Goal: Task Accomplishment & Management: Manage account settings

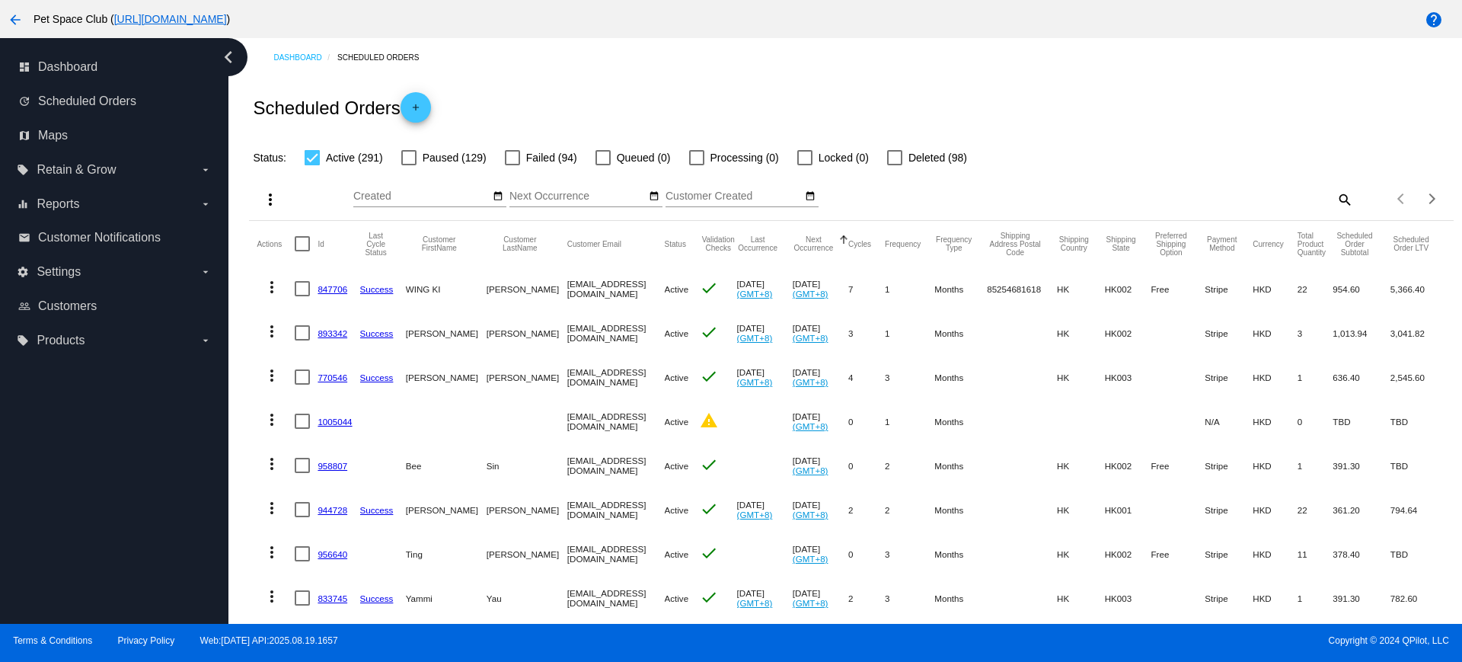
click at [1335, 198] on mat-icon "search" at bounding box center [1344, 199] width 18 height 24
click at [1104, 197] on input "Search" at bounding box center [1203, 196] width 300 height 12
paste input "887732"
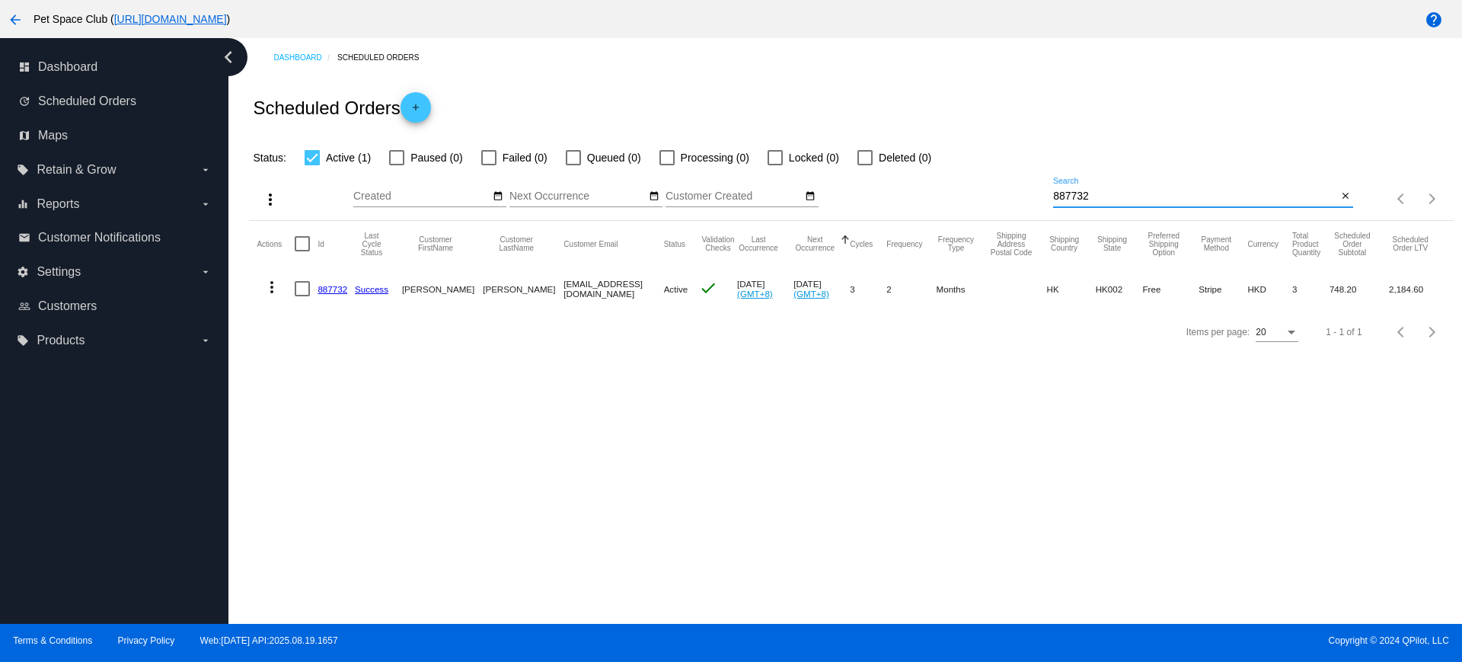
type input "887732"
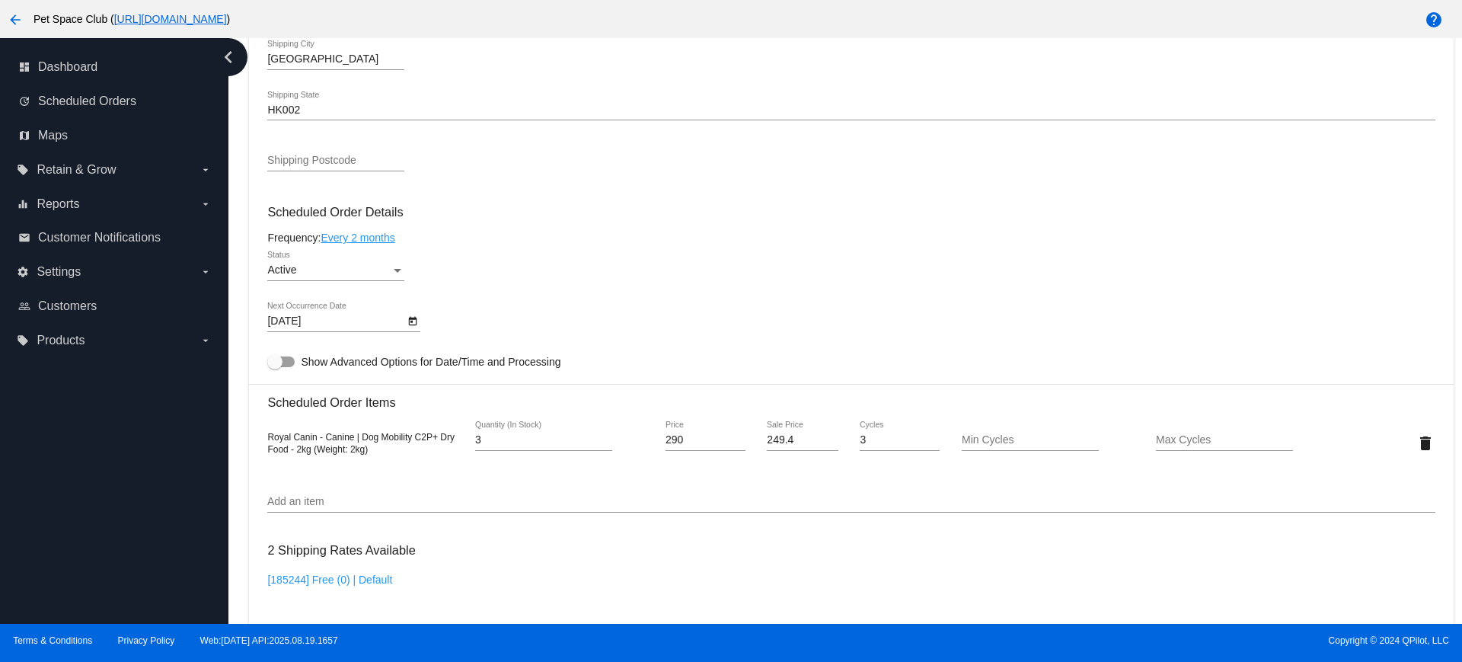
scroll to position [761, 0]
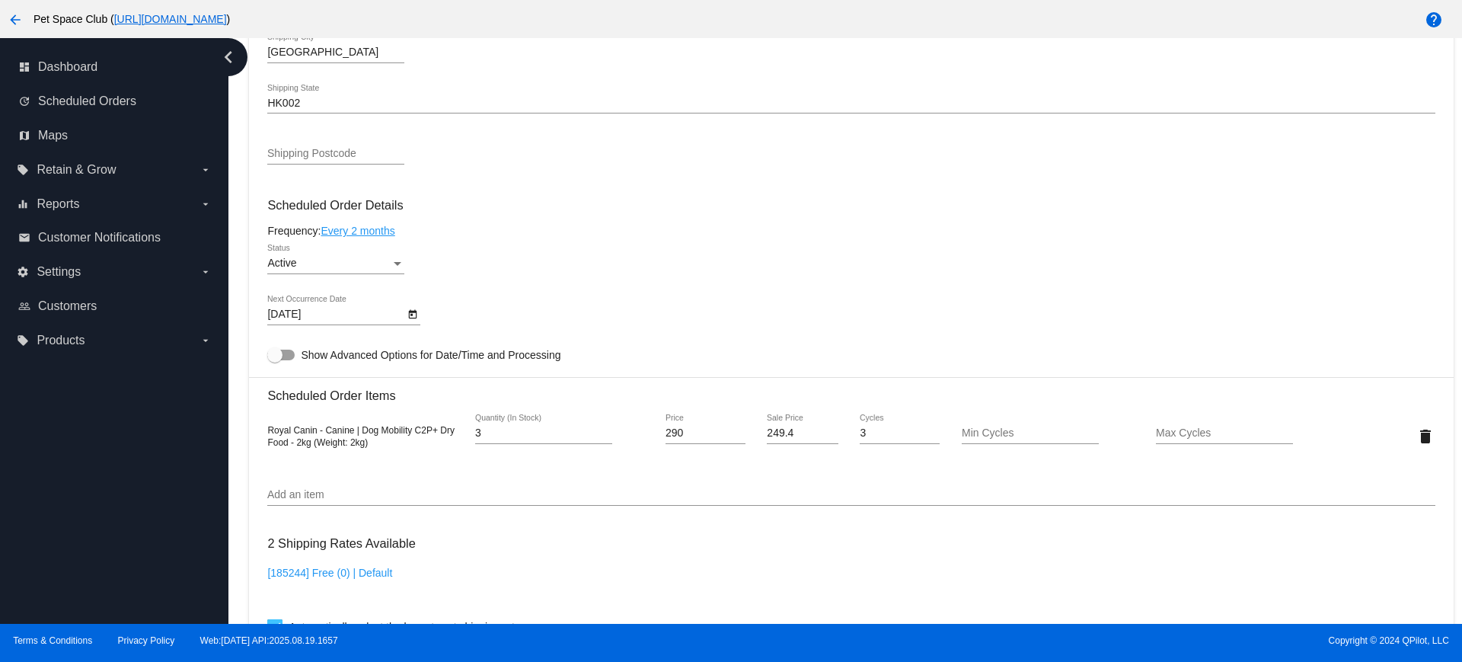
click at [164, 531] on div "dashboard Dashboard update Scheduled Orders map Maps local_offer Retain & Grow …" at bounding box center [114, 330] width 228 height 585
click at [414, 311] on icon "Open calendar" at bounding box center [413, 314] width 8 height 9
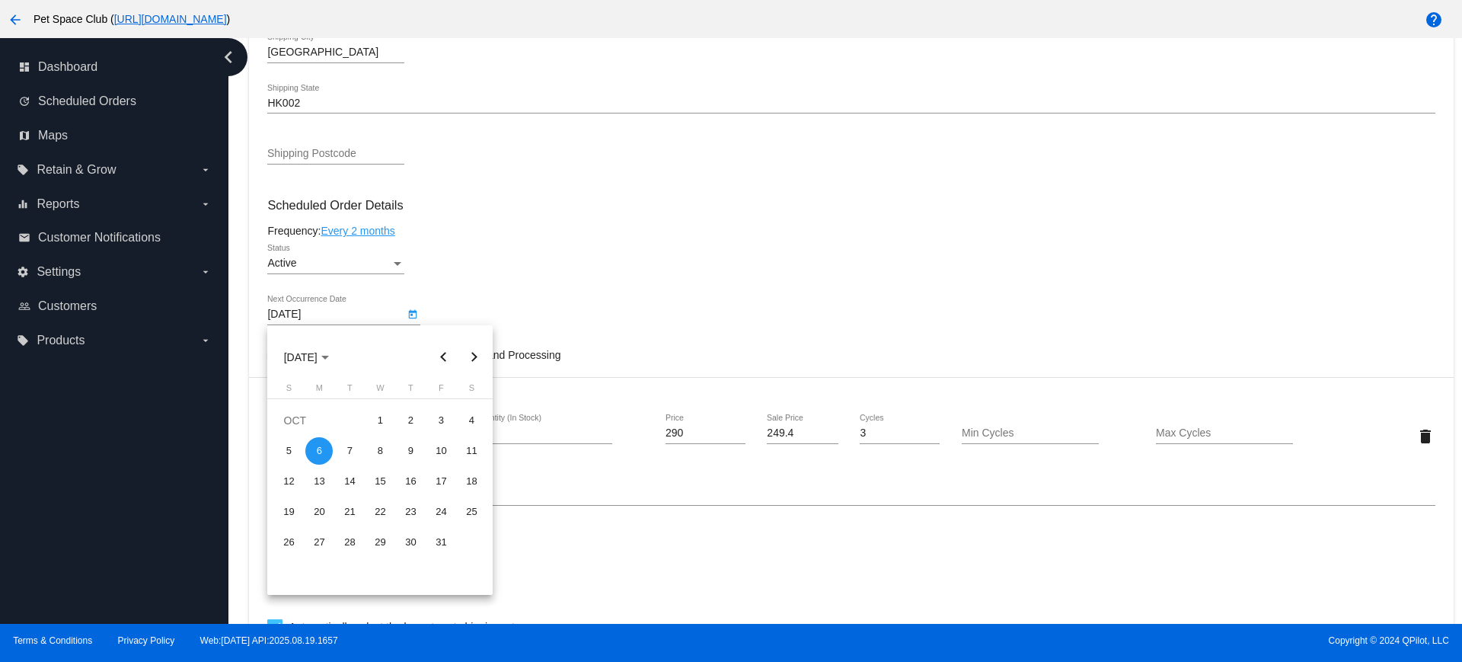
click at [442, 358] on button "Previous month" at bounding box center [443, 357] width 30 height 30
click at [342, 454] on div "2" at bounding box center [349, 450] width 27 height 27
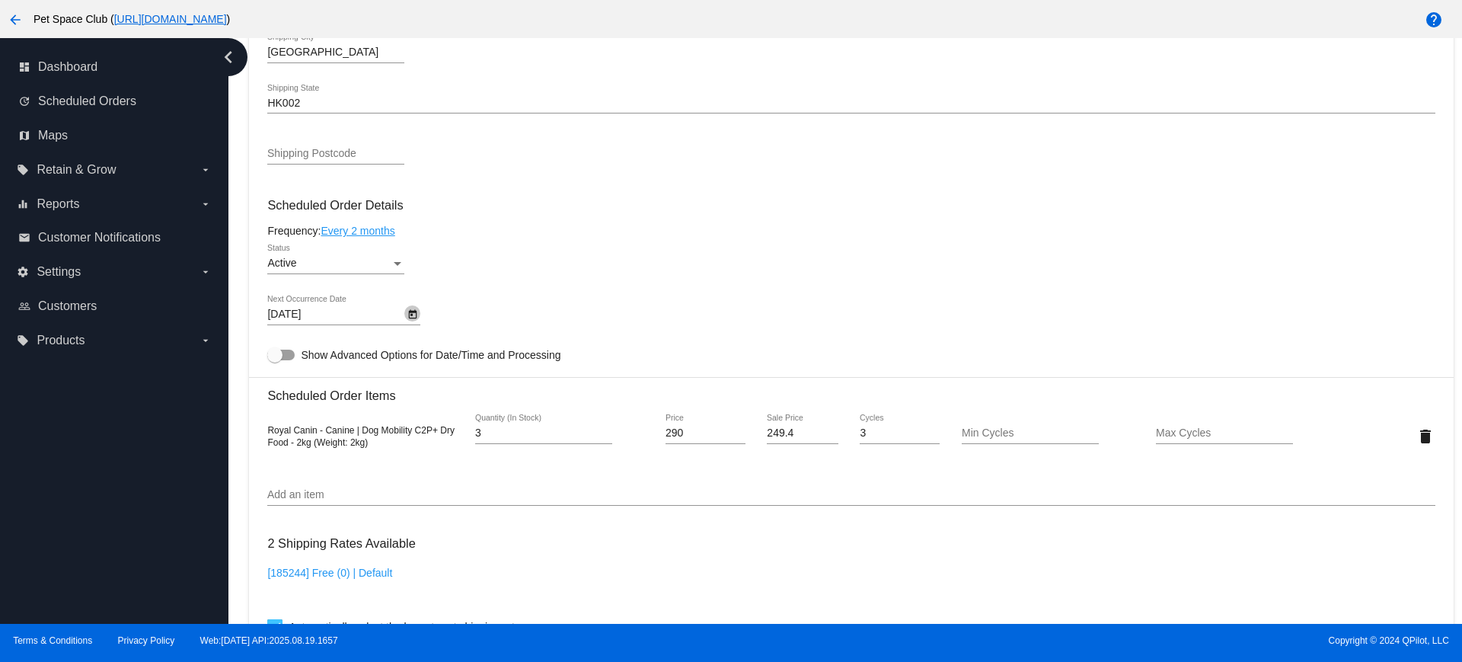
click at [410, 314] on icon "Open calendar" at bounding box center [412, 314] width 11 height 18
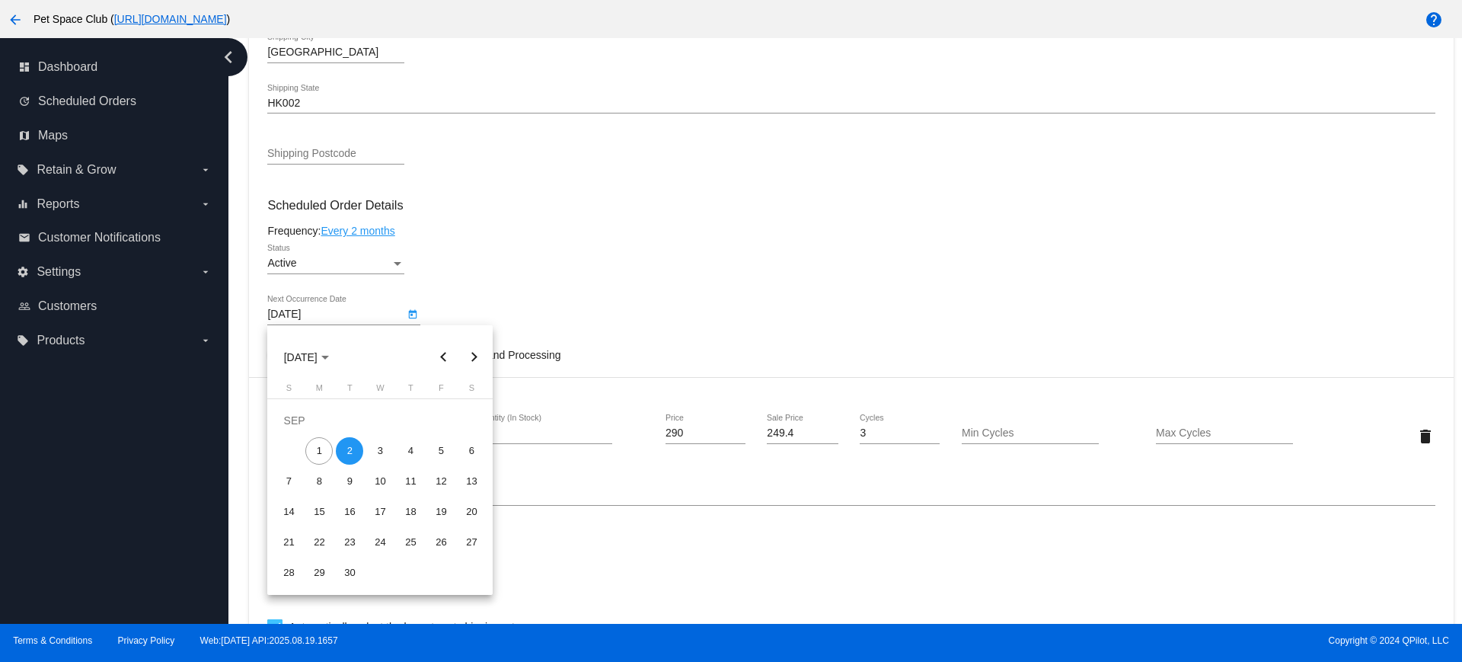
click at [319, 444] on div "1" at bounding box center [318, 450] width 27 height 27
type input "9/1/2025"
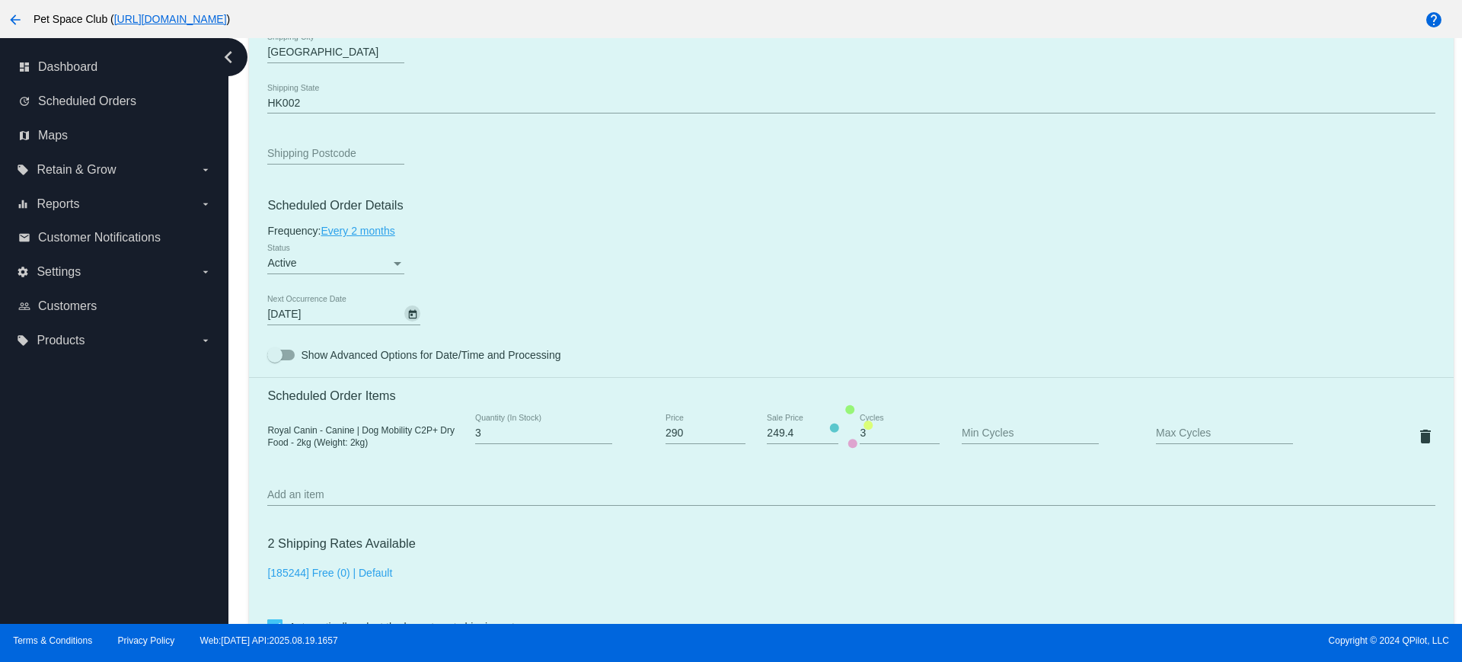
click at [643, 274] on mat-card "Customer 4488961: Yannis Chan riane629@yahoo.com.hk Customer Shipping Enter Shi…" at bounding box center [851, 426] width 1204 height 1576
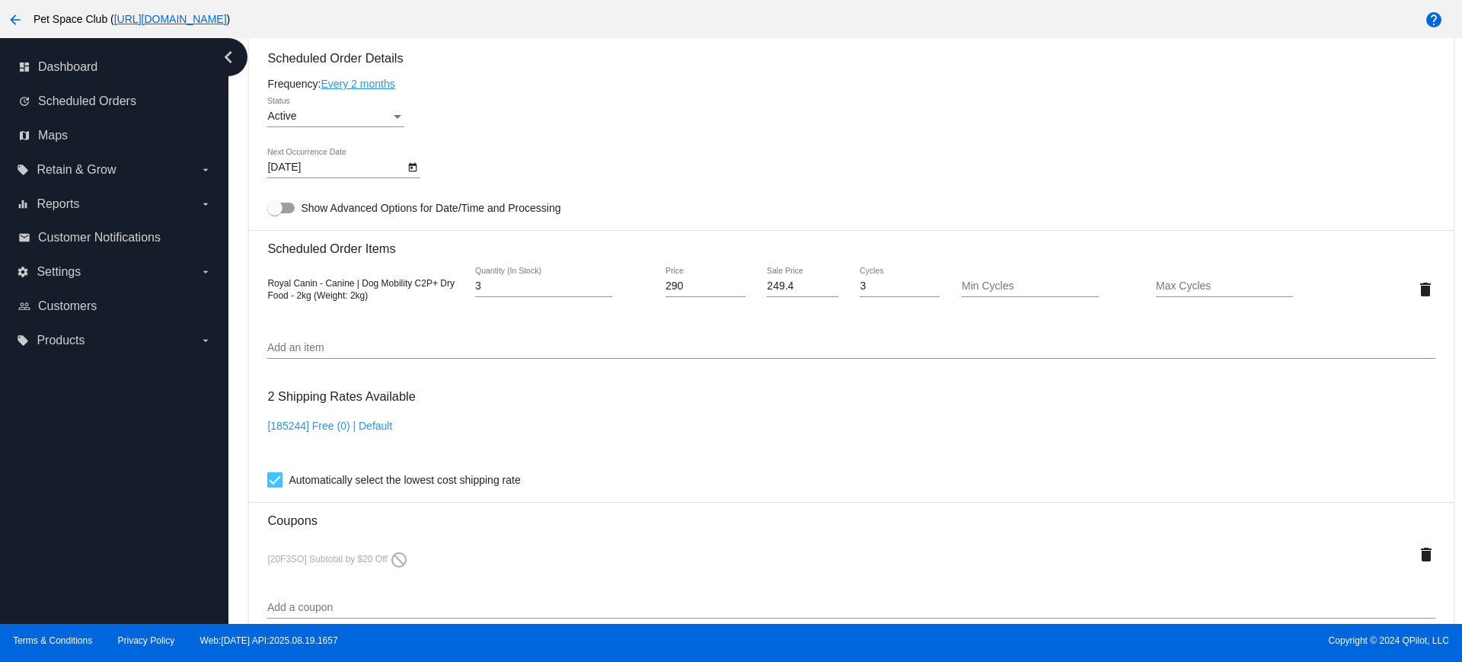
scroll to position [952, 0]
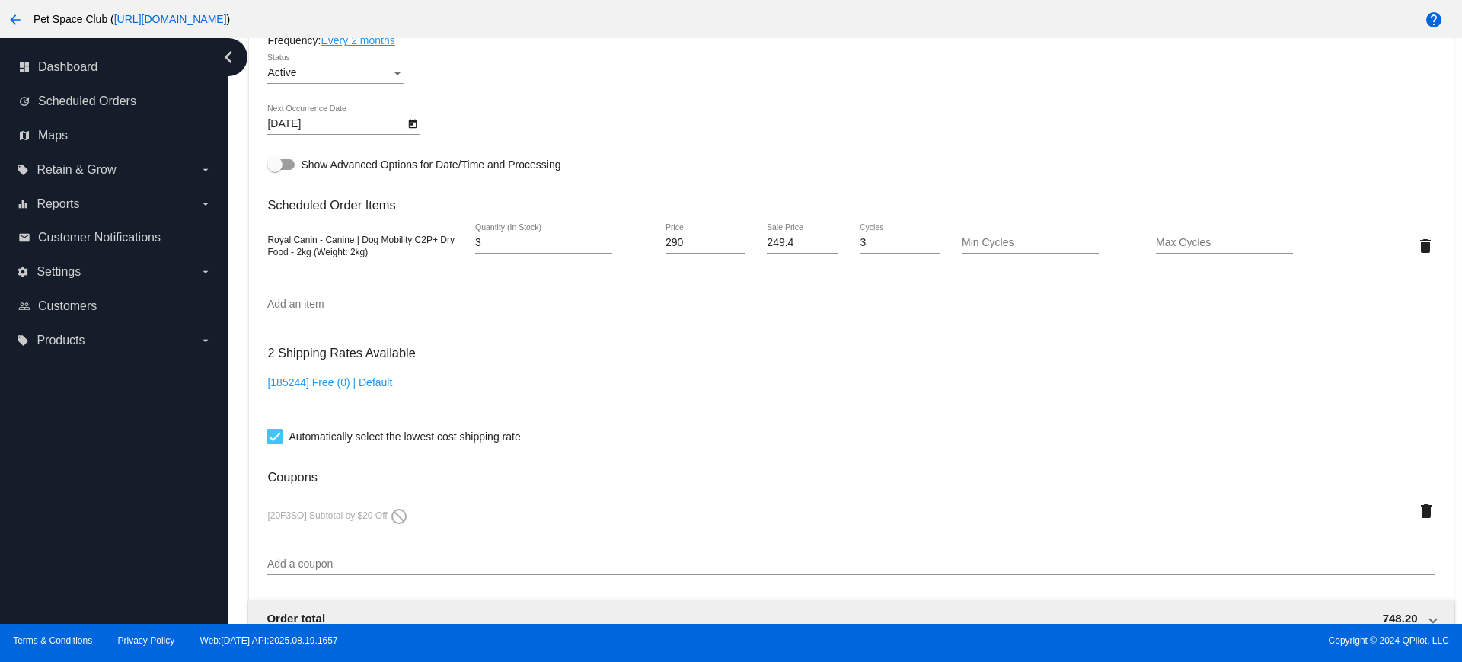
drag, startPoint x: 139, startPoint y: 489, endPoint x: 150, endPoint y: 490, distance: 10.7
click at [139, 489] on div "dashboard Dashboard update Scheduled Orders map Maps local_offer Retain & Grow …" at bounding box center [114, 330] width 228 height 585
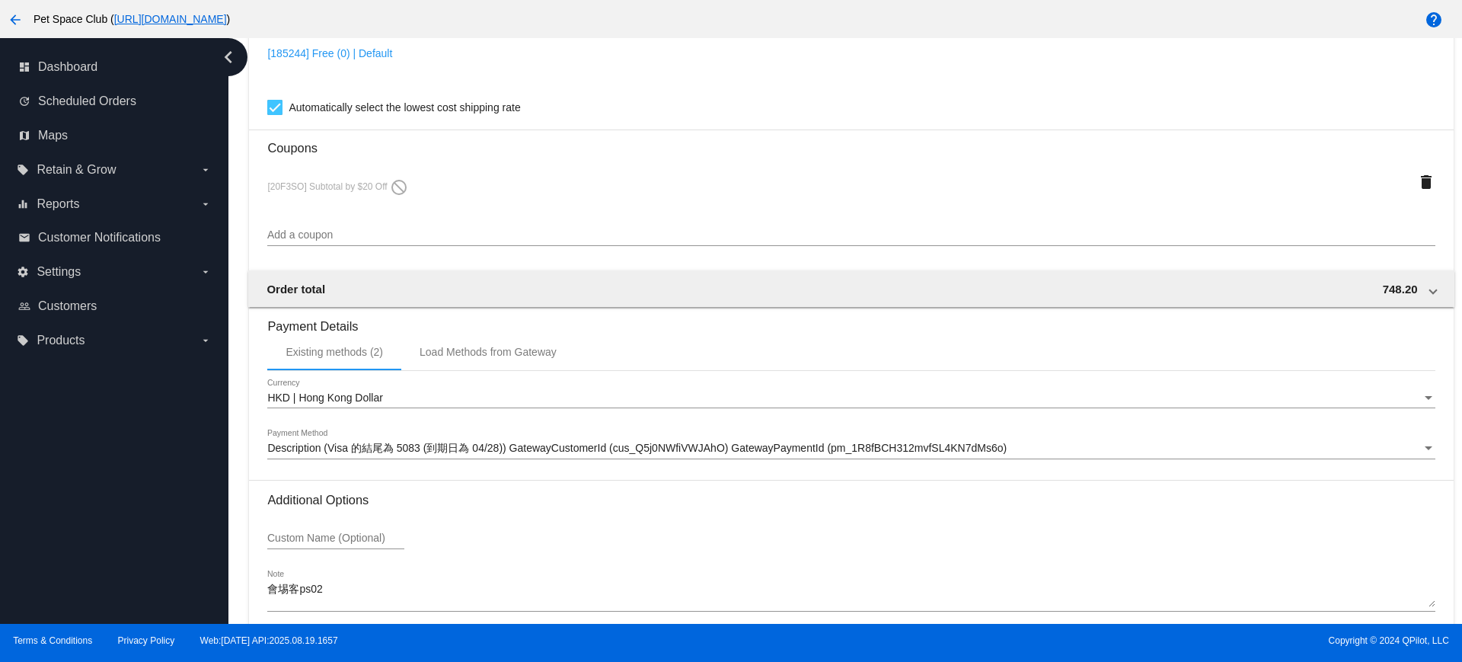
scroll to position [1352, 0]
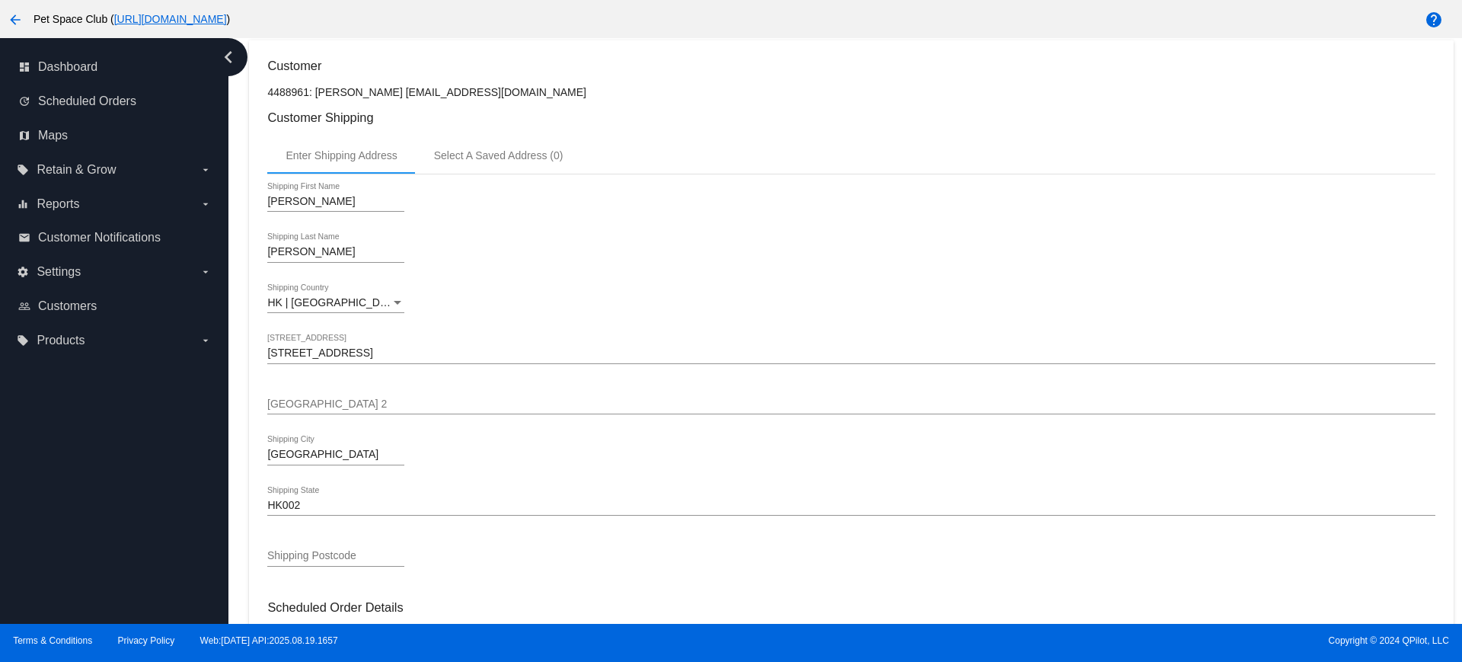
scroll to position [305, 0]
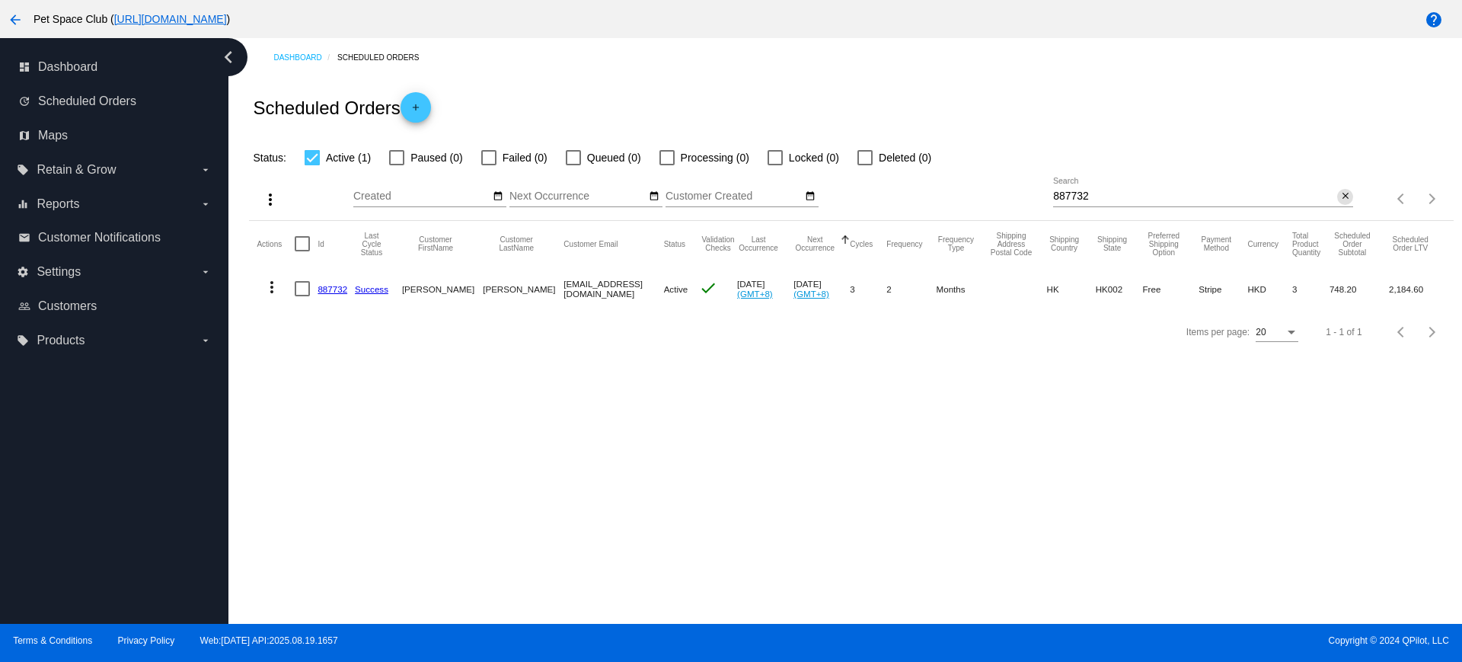
click at [1340, 196] on mat-icon "close" at bounding box center [1345, 196] width 11 height 12
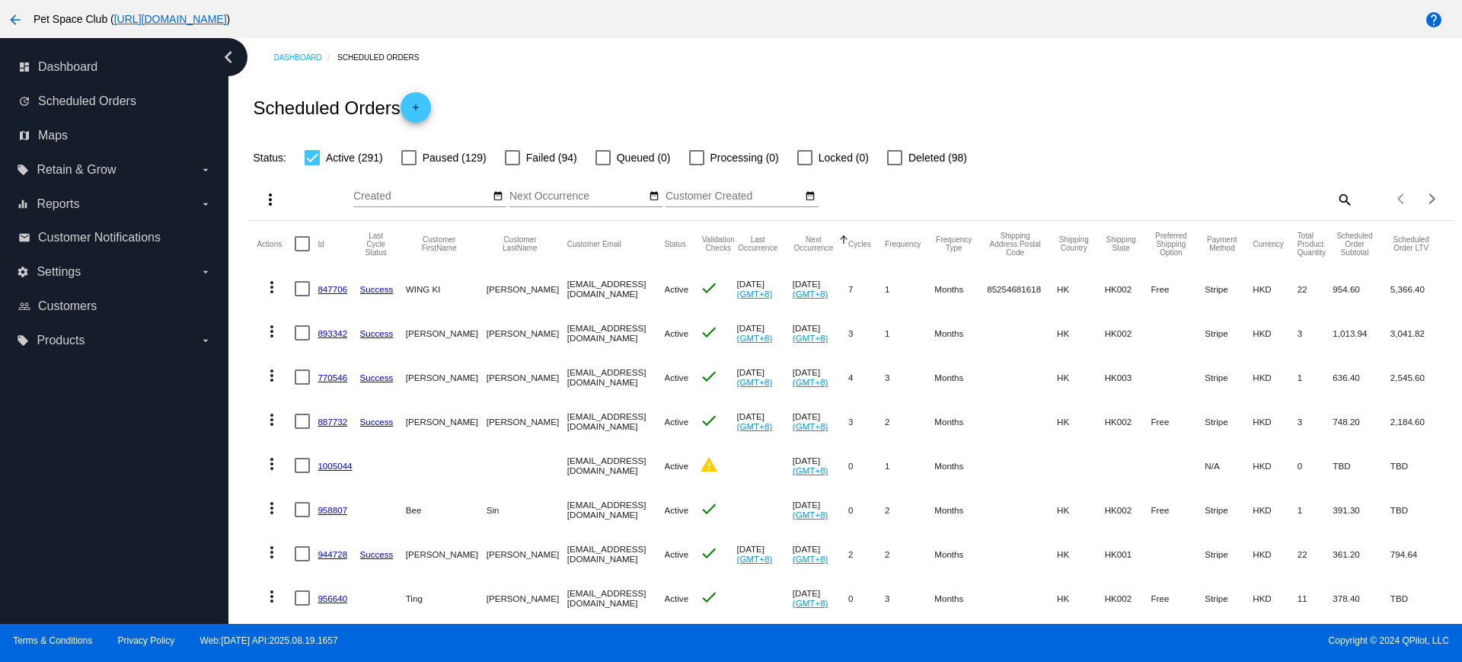
click at [1335, 193] on mat-icon "search" at bounding box center [1344, 199] width 18 height 24
click at [1147, 190] on input "Search" at bounding box center [1203, 196] width 300 height 12
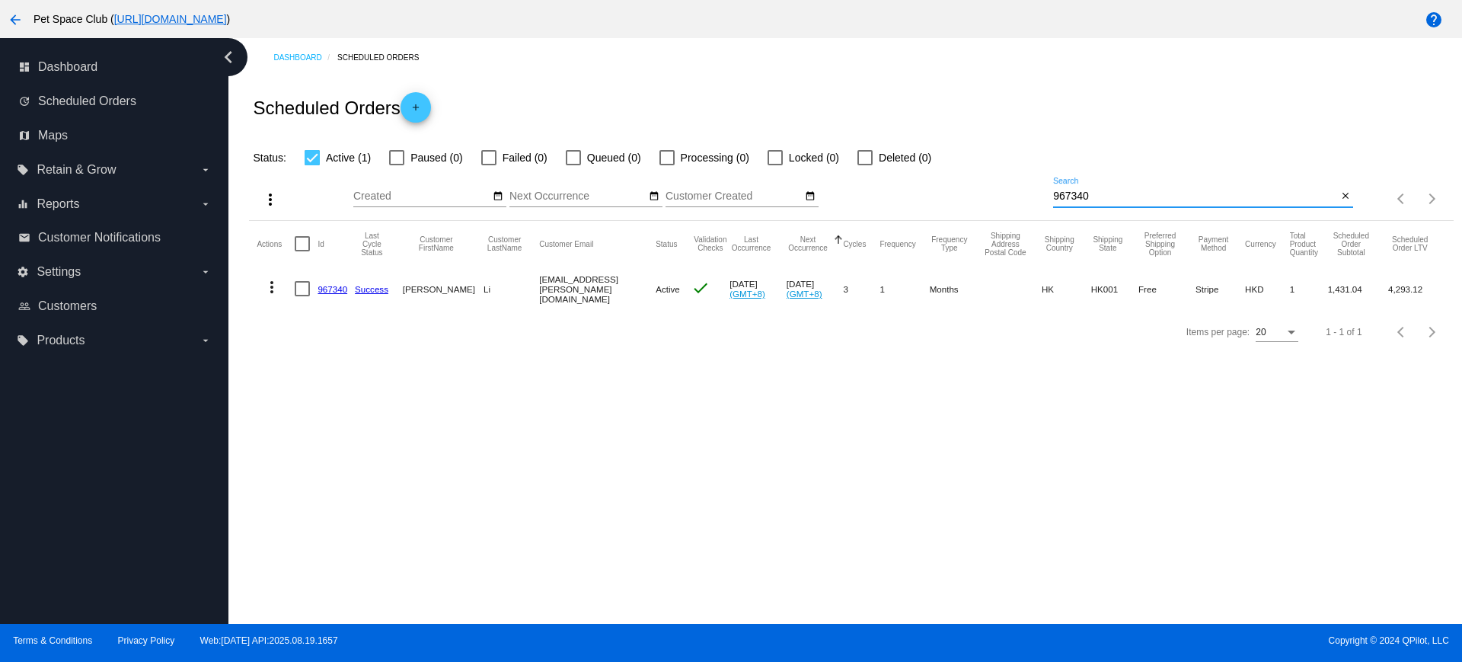
type input "967340"
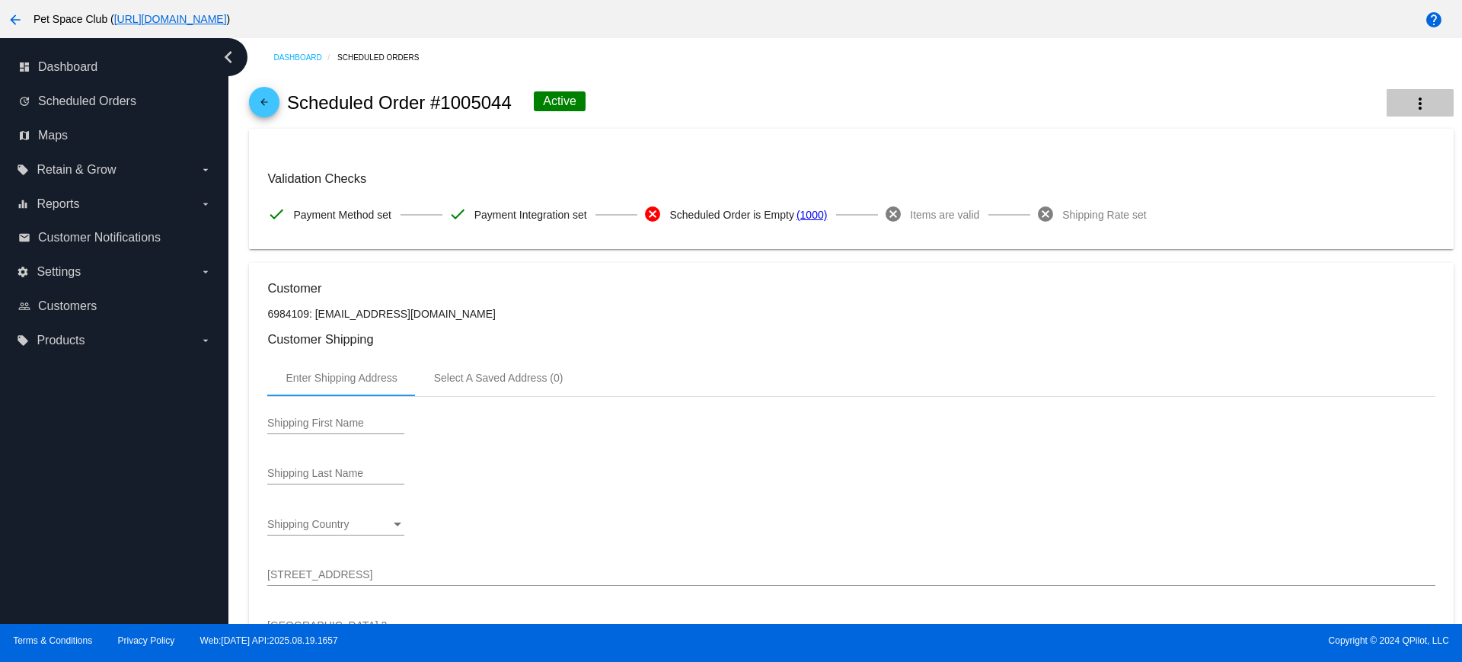
click at [1411, 102] on mat-icon "more_vert" at bounding box center [1420, 103] width 18 height 18
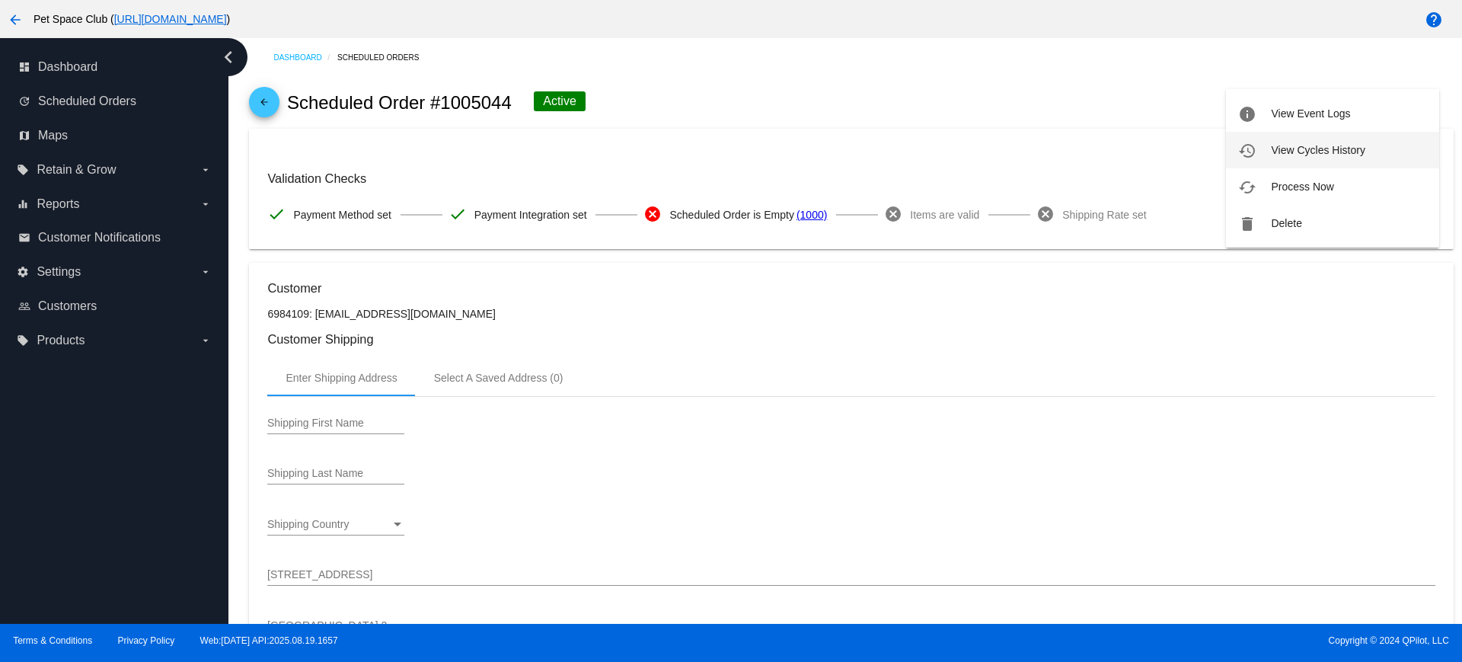
click at [1312, 148] on span "View Cycles History" at bounding box center [1318, 150] width 94 height 12
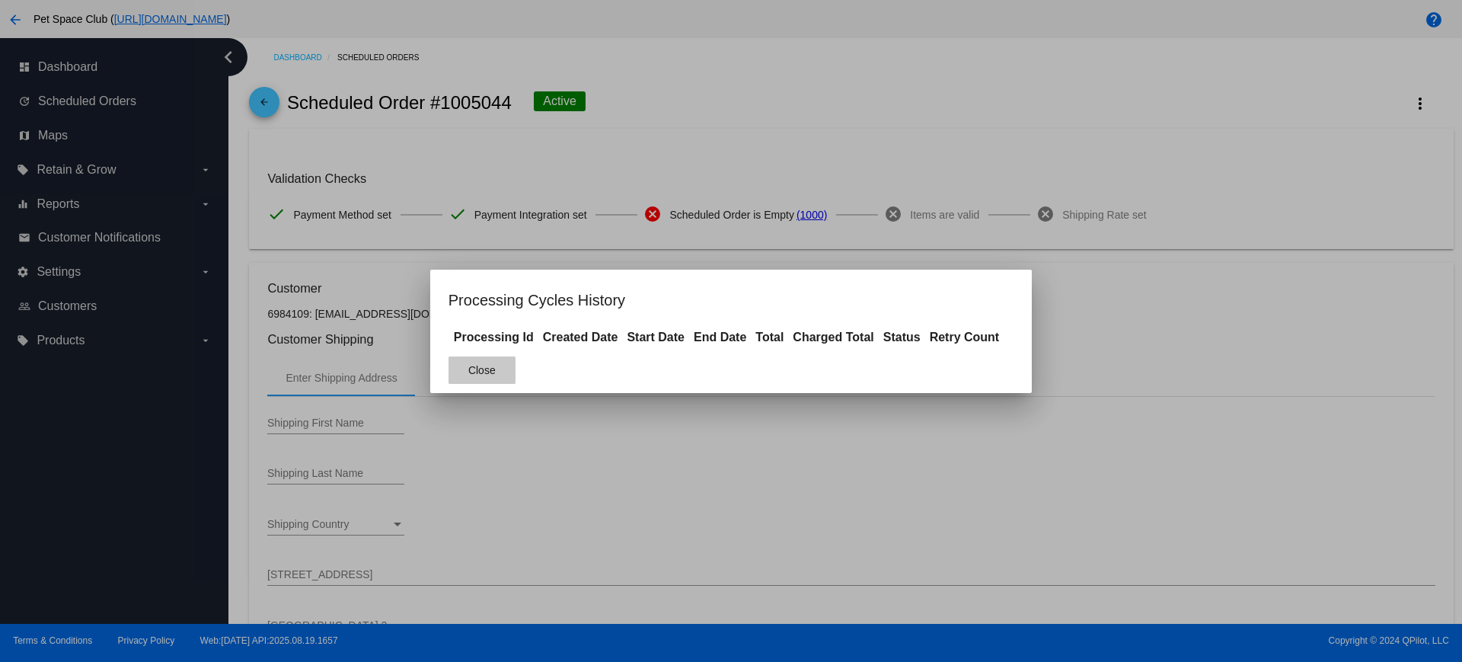
click at [476, 372] on span "Close" at bounding box center [481, 370] width 27 height 12
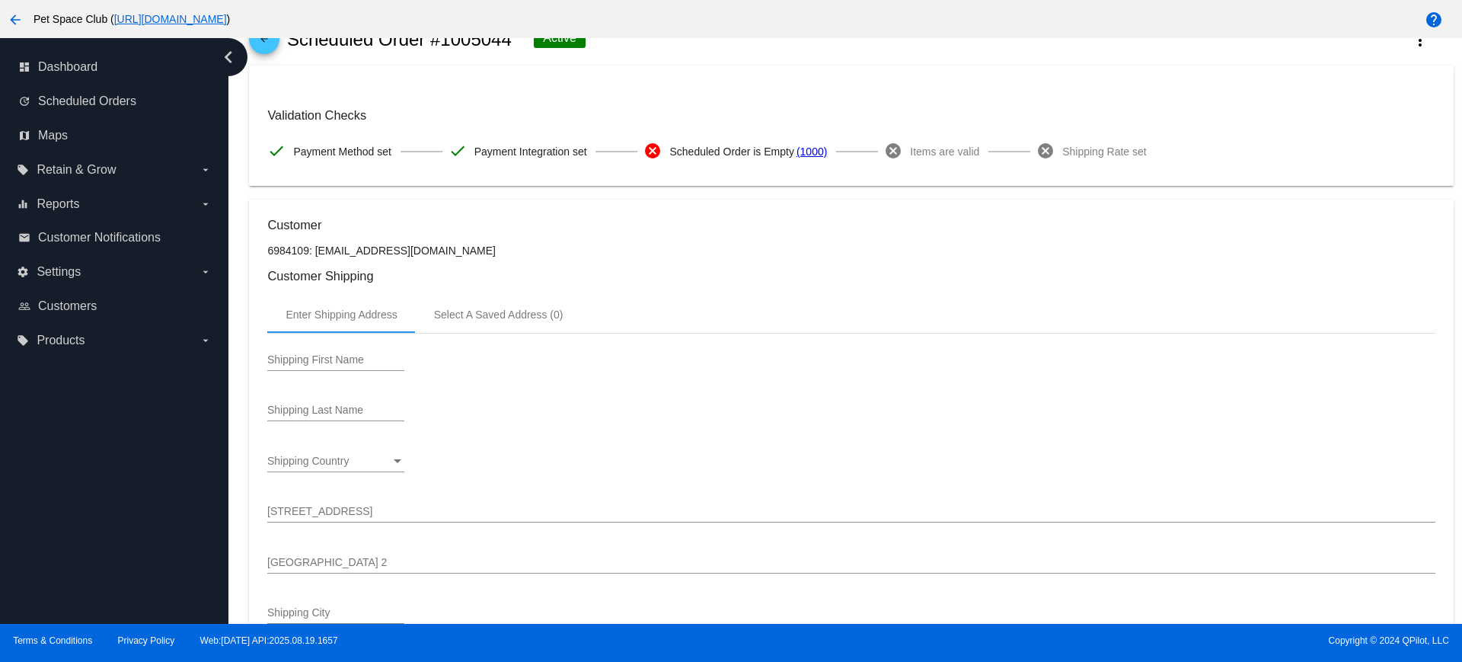
scroll to position [95, 0]
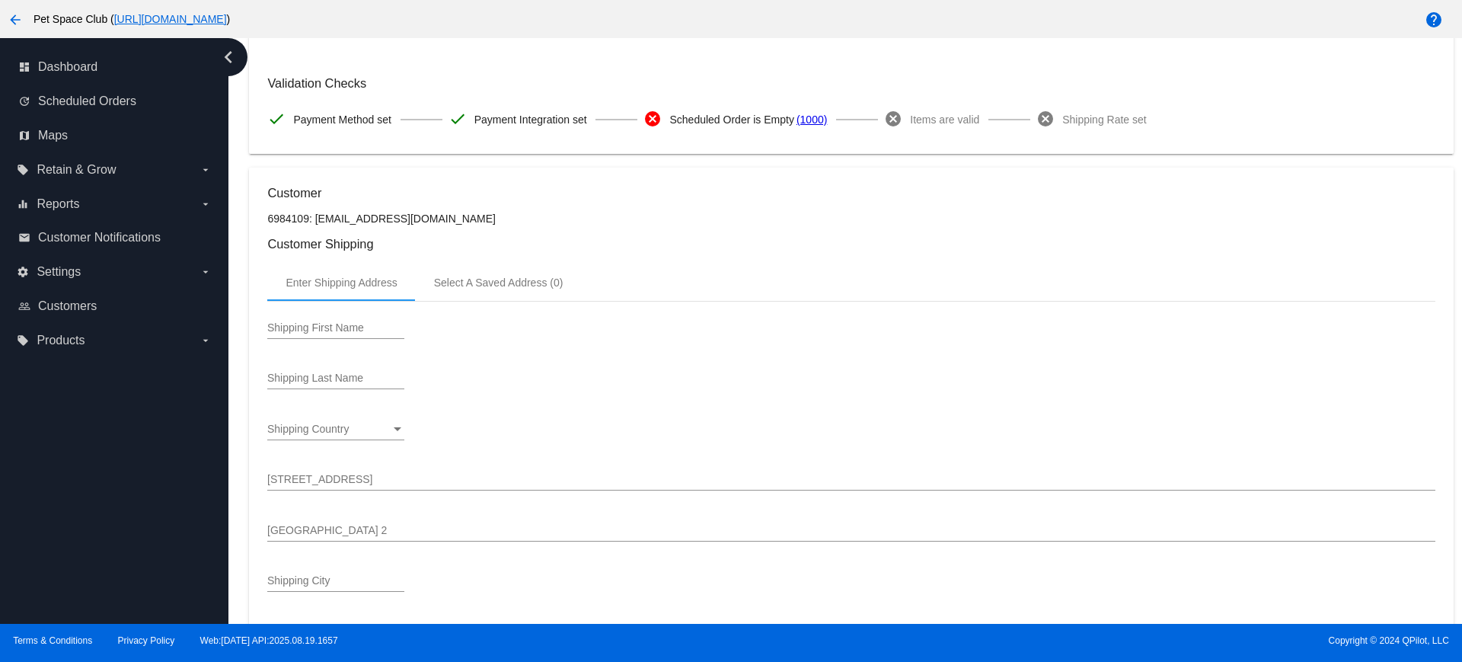
drag, startPoint x: 394, startPoint y: 219, endPoint x: 316, endPoint y: 225, distance: 77.9
click at [316, 224] on p "6984109: heidifung0512@gmail.com" at bounding box center [850, 218] width 1167 height 12
copy p "[EMAIL_ADDRESS][DOMAIN_NAME]"
click at [638, 239] on h3 "Customer Shipping" at bounding box center [850, 244] width 1167 height 14
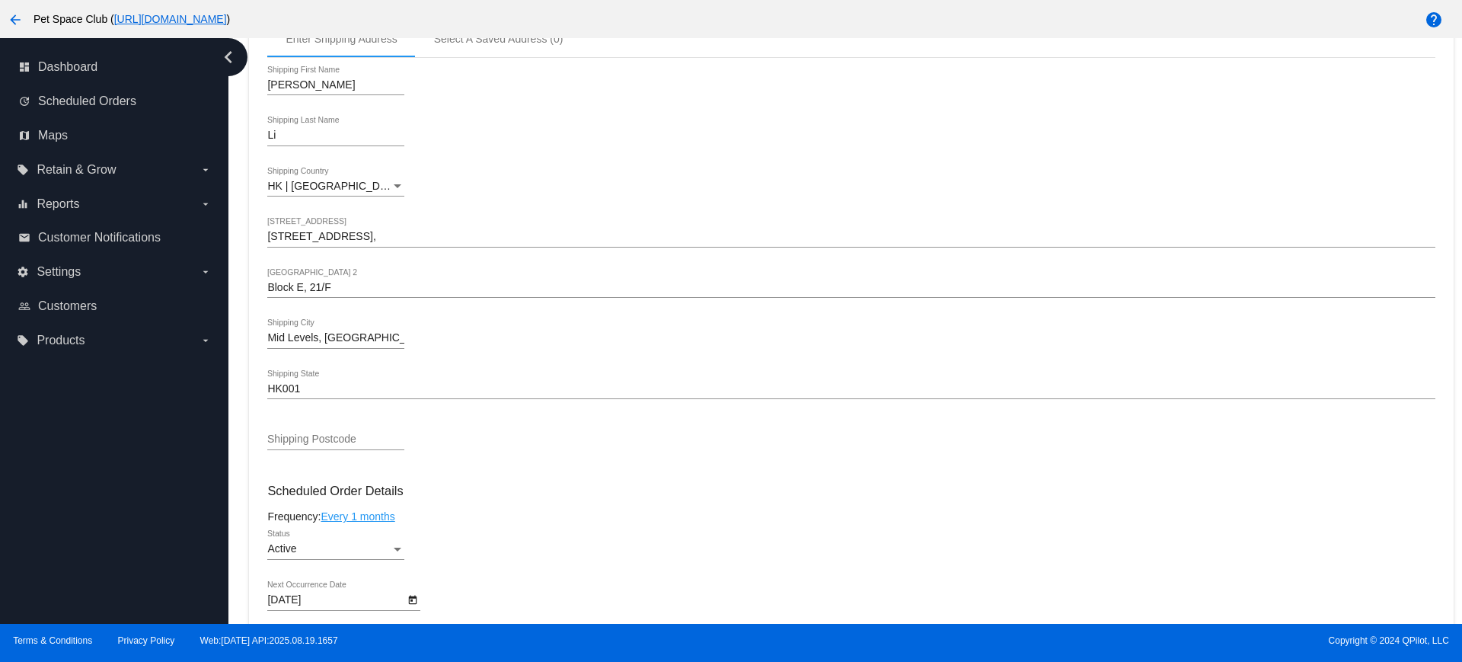
scroll to position [666, 0]
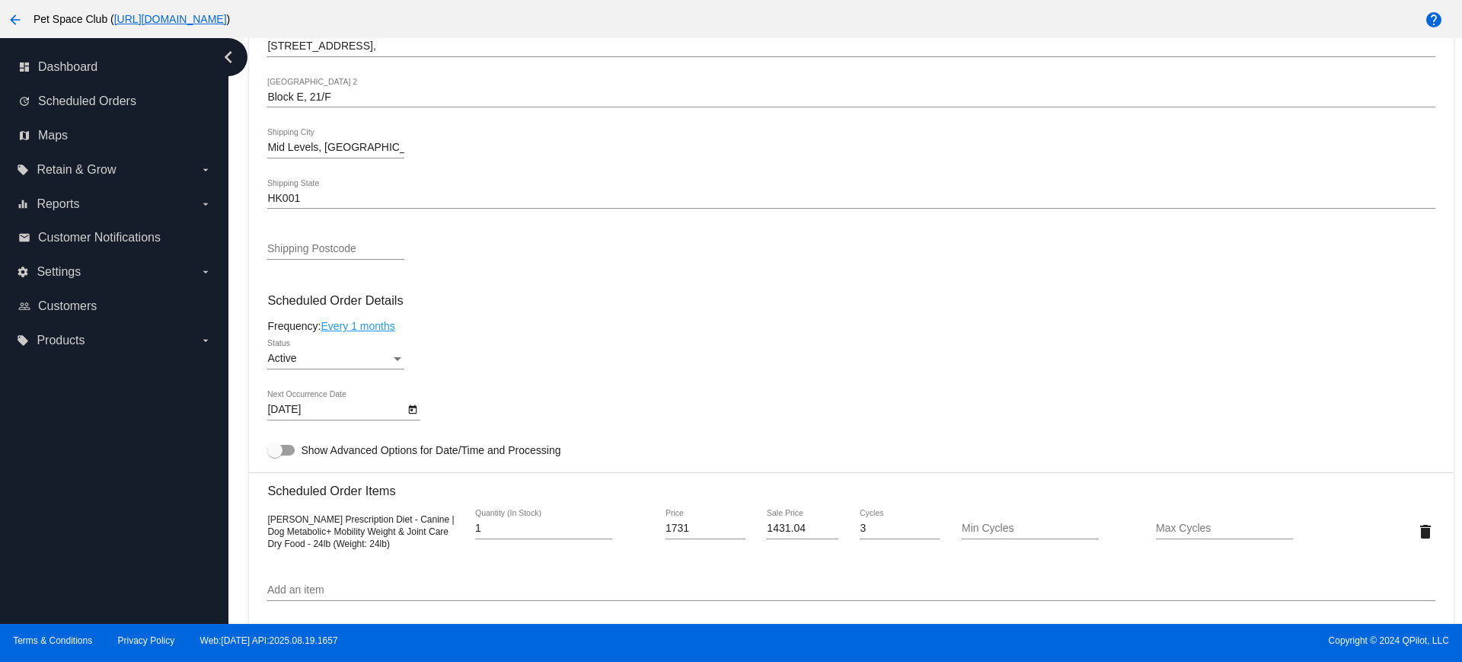
click at [411, 410] on icon "Open calendar" at bounding box center [413, 409] width 8 height 9
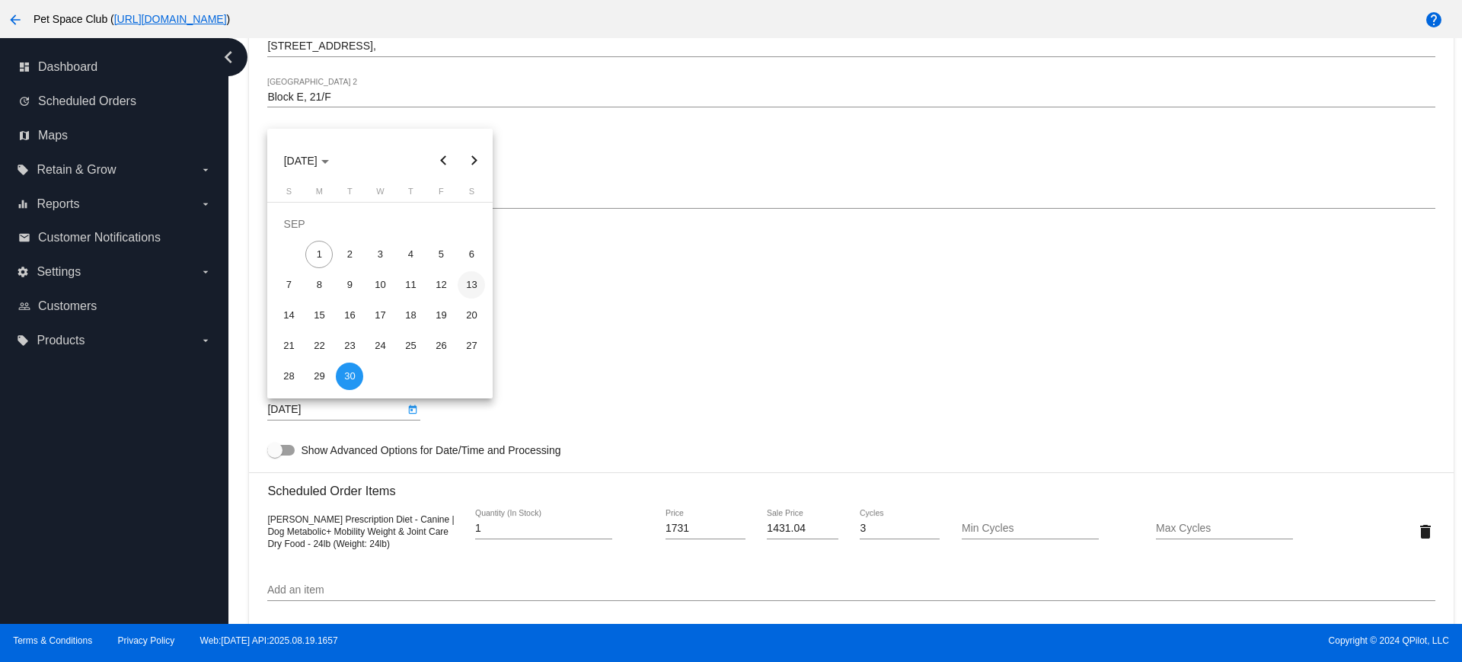
click at [478, 285] on div "13" at bounding box center [471, 284] width 27 height 27
type input "9/13/2025"
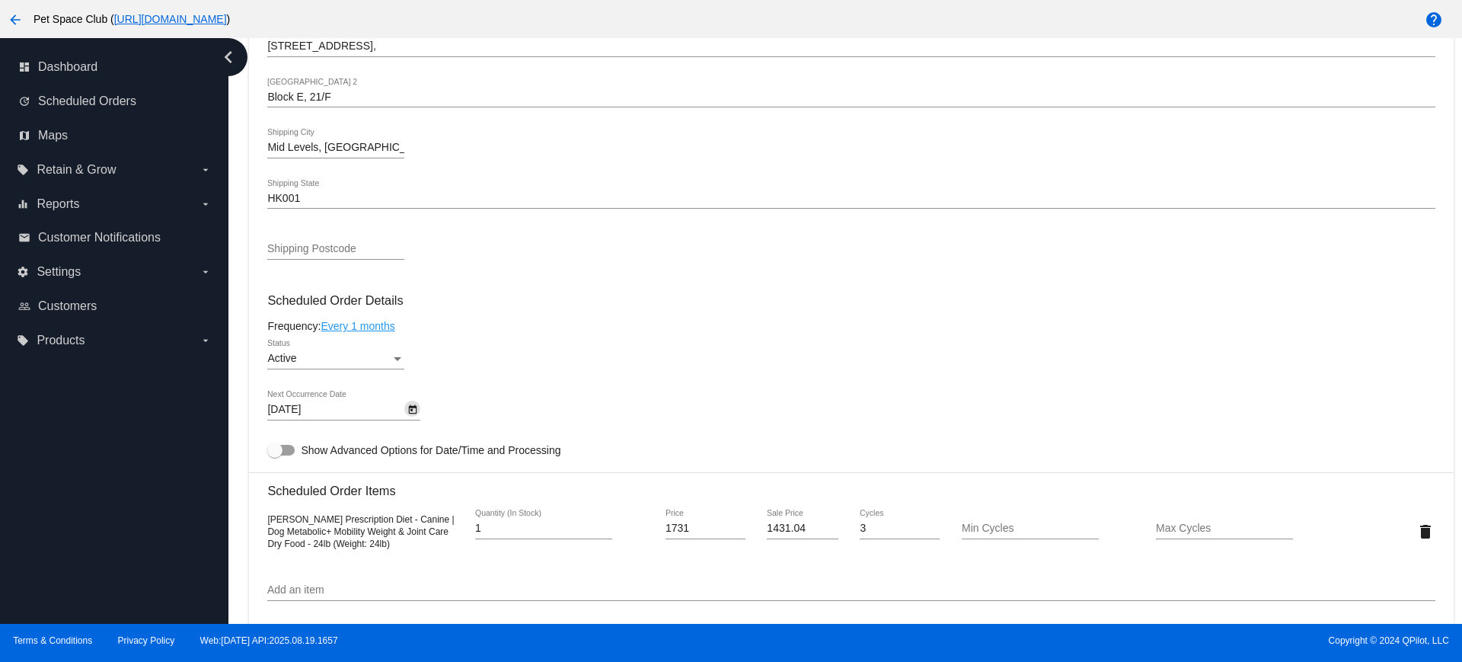
click at [592, 280] on mat-card-content "Customer 5034915: Adrian Li li.adrian.k@gmail.com Customer Shipping Enter Shipp…" at bounding box center [850, 469] width 1167 height 1434
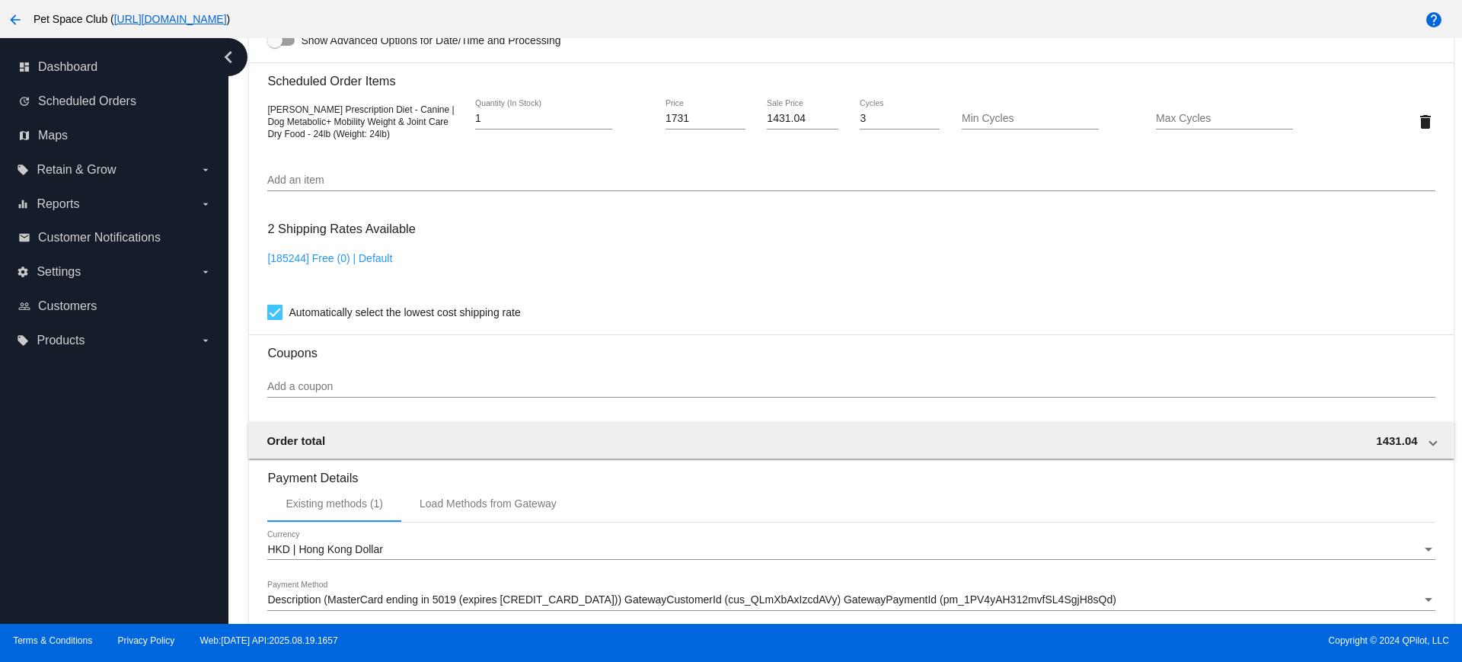
scroll to position [1299, 0]
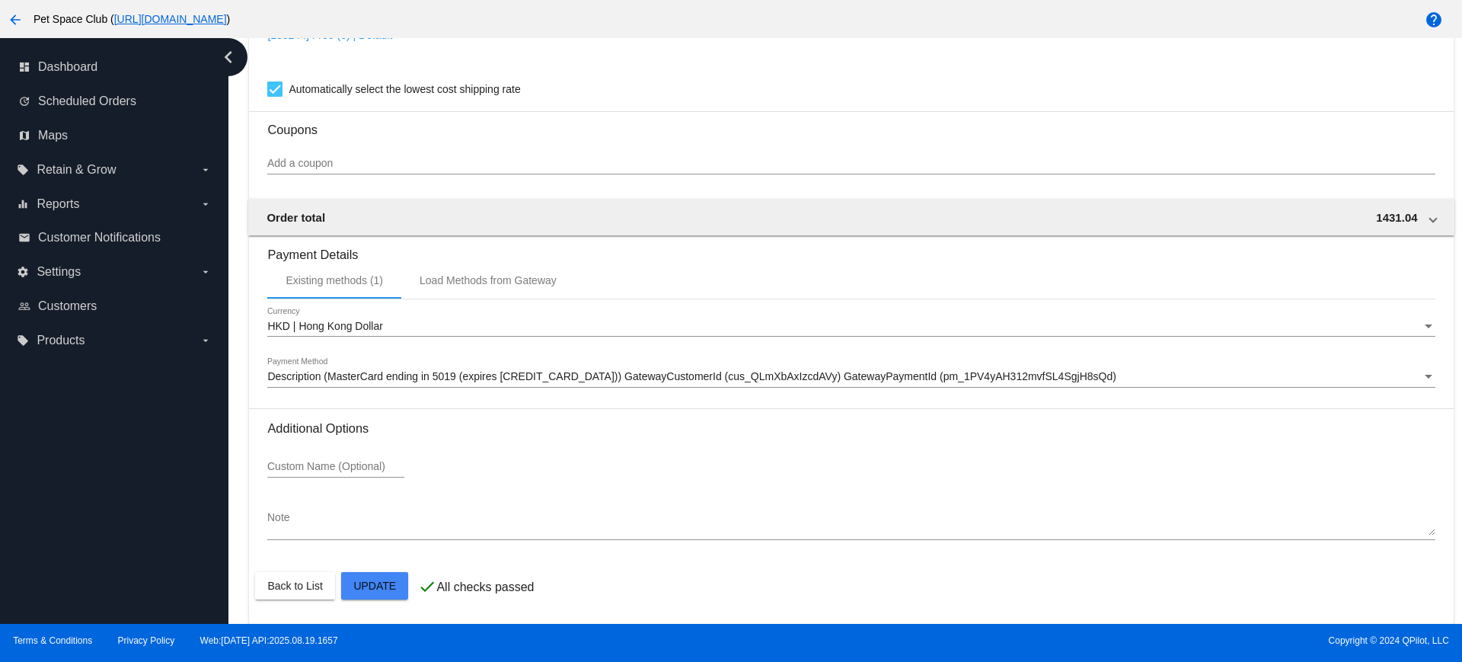
drag, startPoint x: 370, startPoint y: 579, endPoint x: 398, endPoint y: 556, distance: 36.3
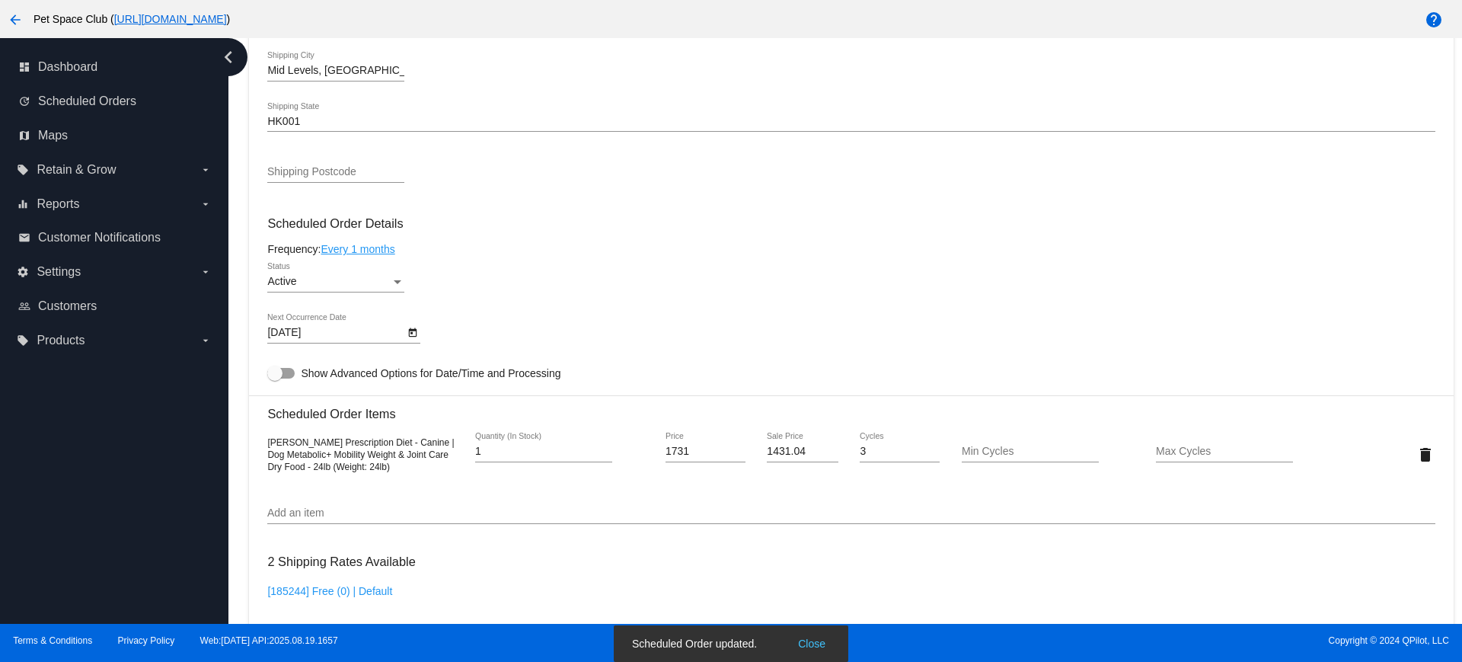
scroll to position [633, 0]
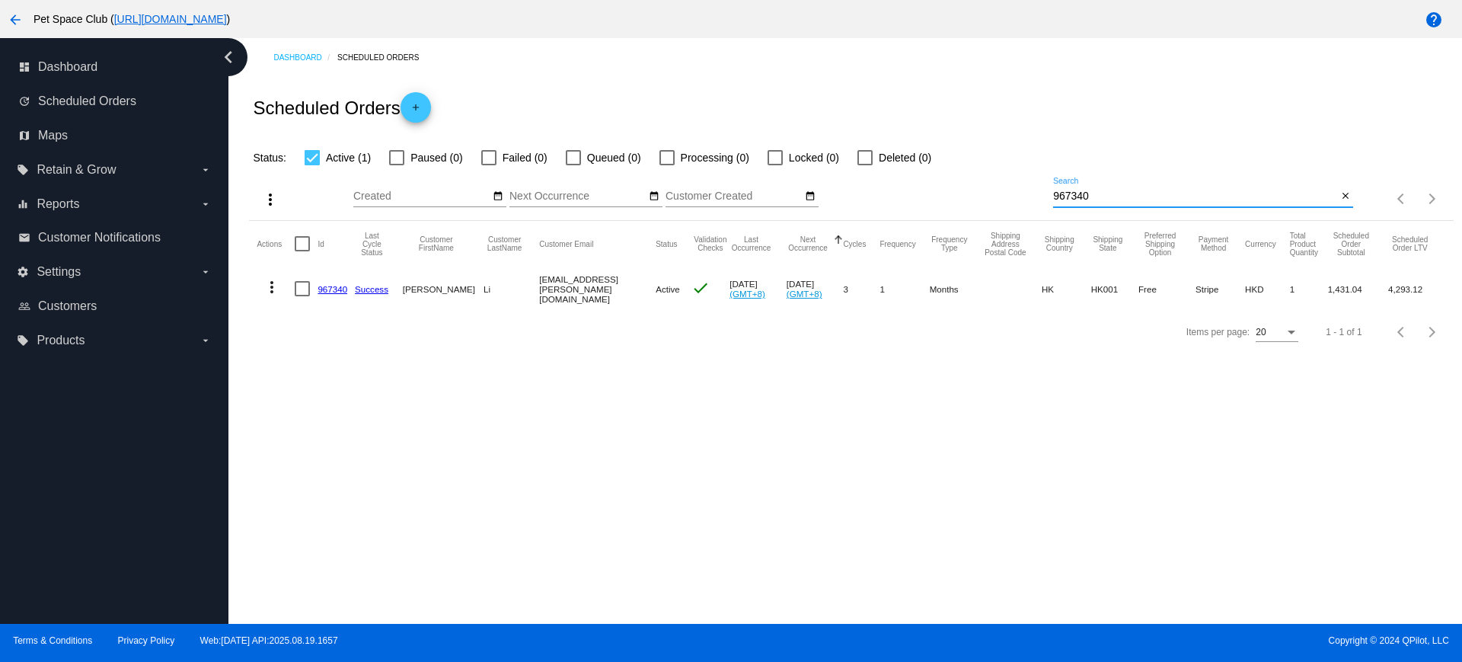
drag, startPoint x: 1083, startPoint y: 198, endPoint x: 1006, endPoint y: 199, distance: 77.7
click at [1006, 199] on div "more_vert Sep Jan Feb Mar [DATE]" at bounding box center [851, 194] width 1204 height 54
click at [1348, 196] on mat-icon "close" at bounding box center [1345, 196] width 11 height 12
